Goal: Book appointment/travel/reservation

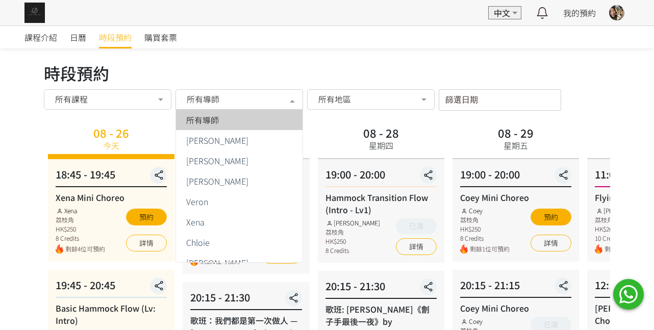
click at [281, 100] on div "所有導師" at bounding box center [239, 99] width 113 height 10
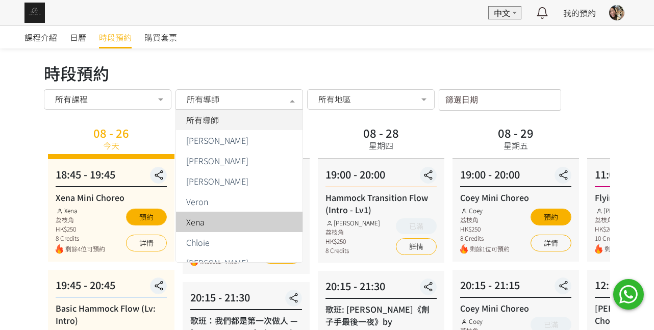
click at [215, 223] on div "Xena" at bounding box center [239, 222] width 114 height 8
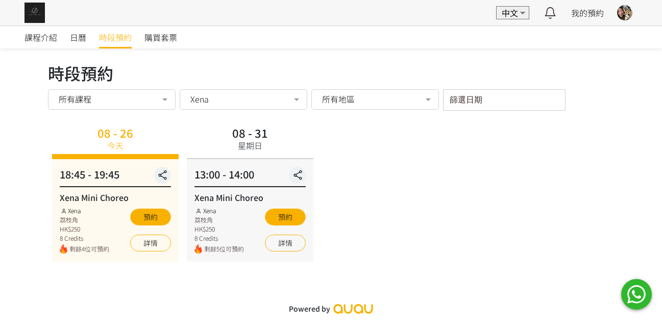
click at [353, 188] on div "08 - 26 [DATE] 18:45 - 19:45 Xena Mini Choreo Xena 荔枝角 HK$250 8 Credits 剩餘4位可預約…" at bounding box center [331, 192] width 566 height 139
click at [457, 95] on label "篩選日期" at bounding box center [461, 98] width 22 height 9
click at [457, 95] on input "篩選日期" at bounding box center [504, 99] width 122 height 21
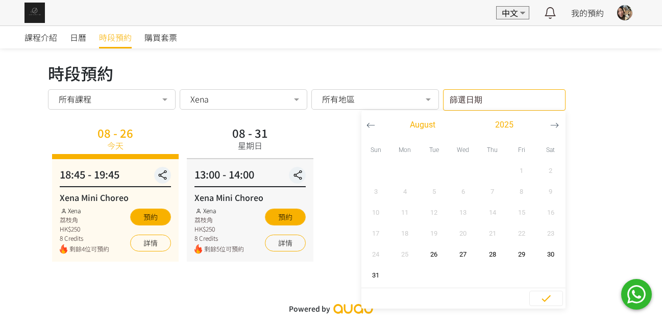
click at [548, 123] on button "button" at bounding box center [554, 125] width 19 height 29
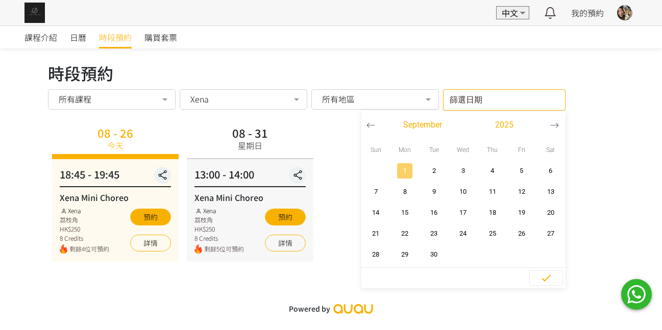
click at [408, 168] on span "1" at bounding box center [404, 171] width 23 height 10
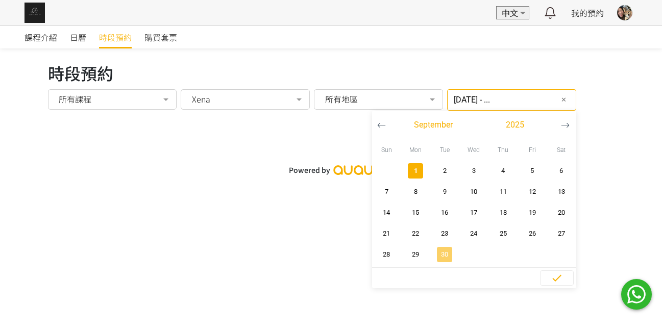
click at [438, 253] on span "30" at bounding box center [444, 255] width 23 height 10
type input "2025-09-01 - 2025-09-30"
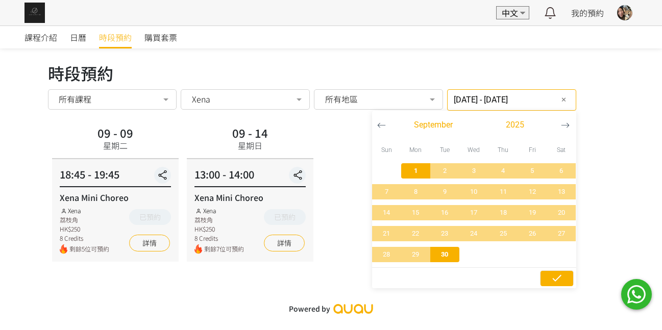
click at [551, 280] on icon "button" at bounding box center [557, 278] width 12 height 12
